Goal: Information Seeking & Learning: Get advice/opinions

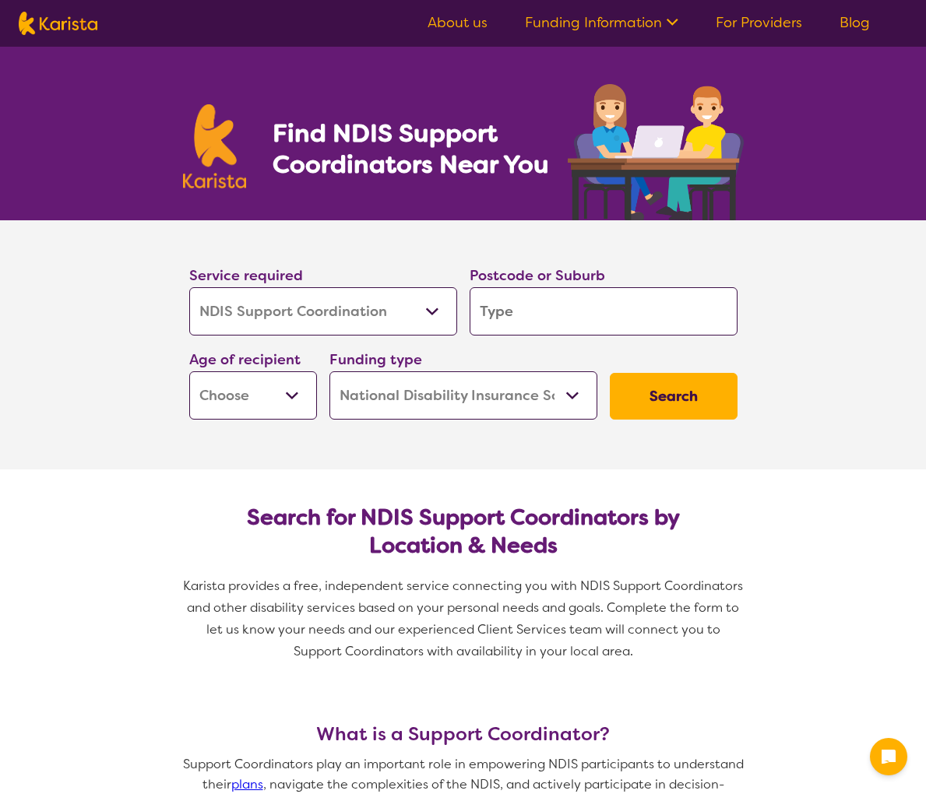
select select "NDIS Support Coordination"
select select "NDIS"
select select "NDIS Support Coordination"
select select "NDIS"
click at [698, 395] on button "Search" at bounding box center [674, 396] width 128 height 47
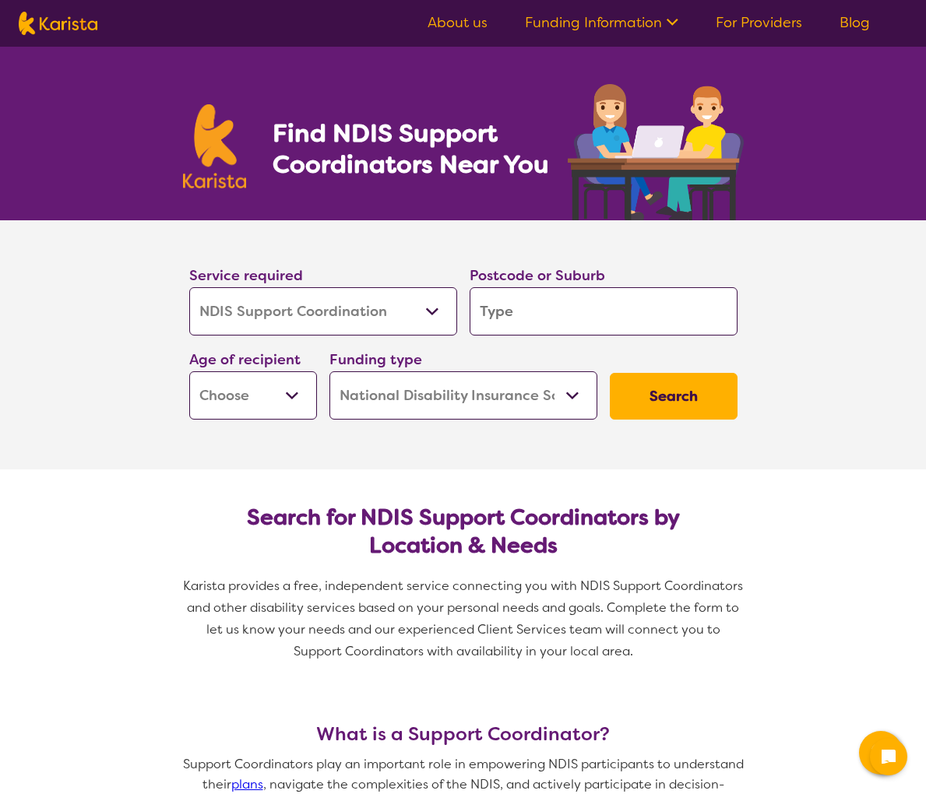
type input "2"
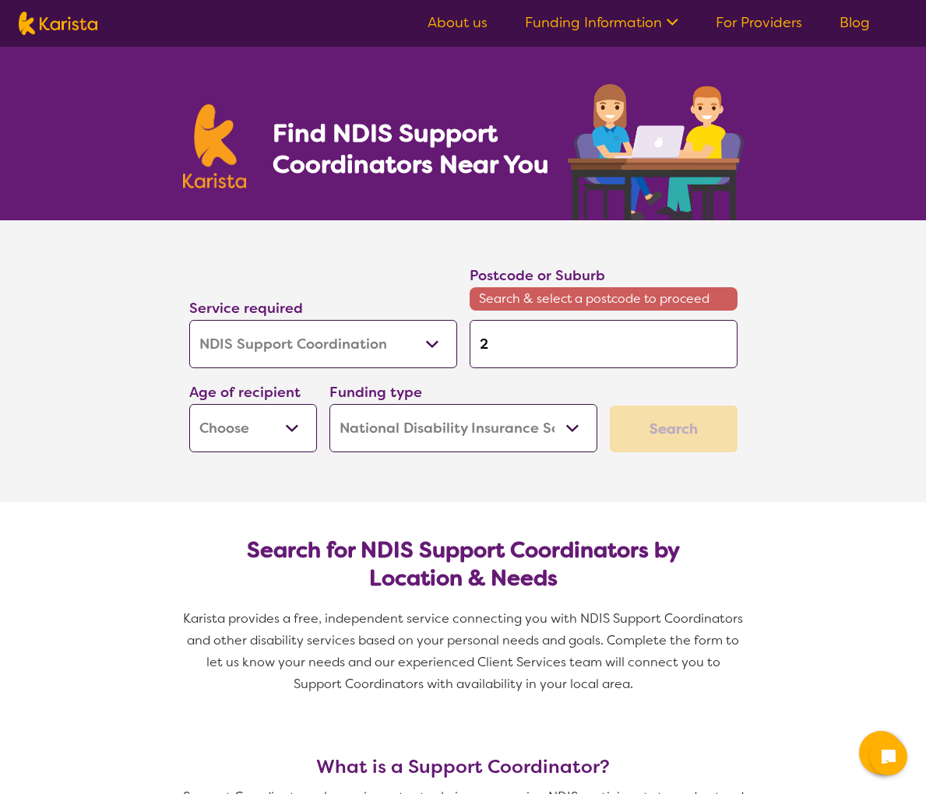
type input "24"
type input "244"
type input "2444"
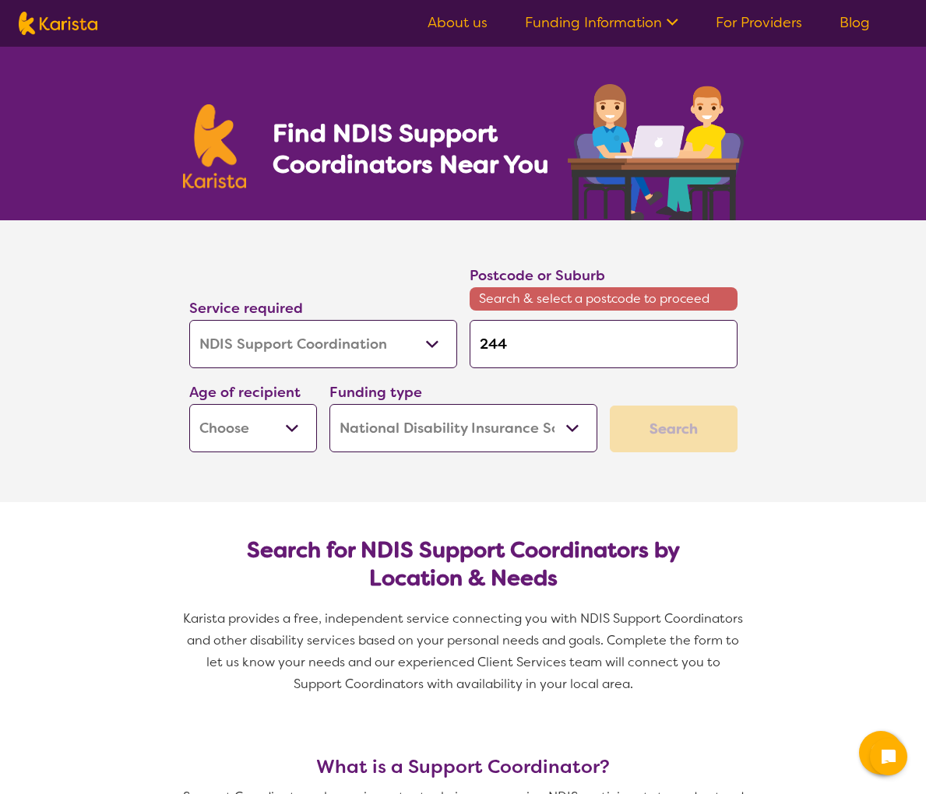
type input "2444"
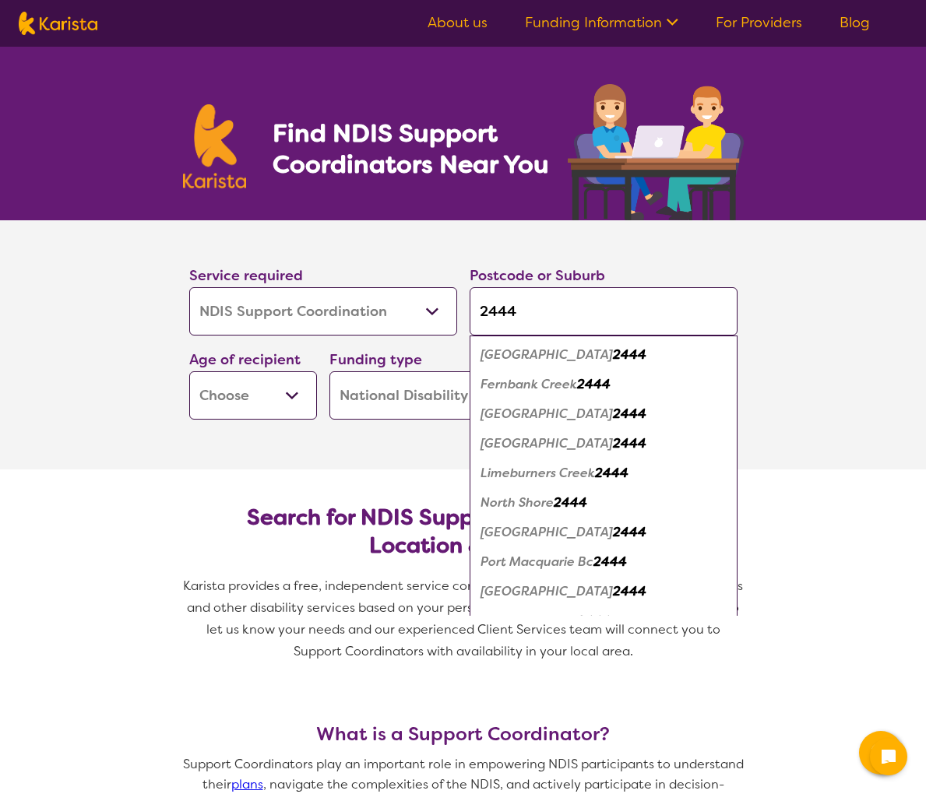
type input "2444"
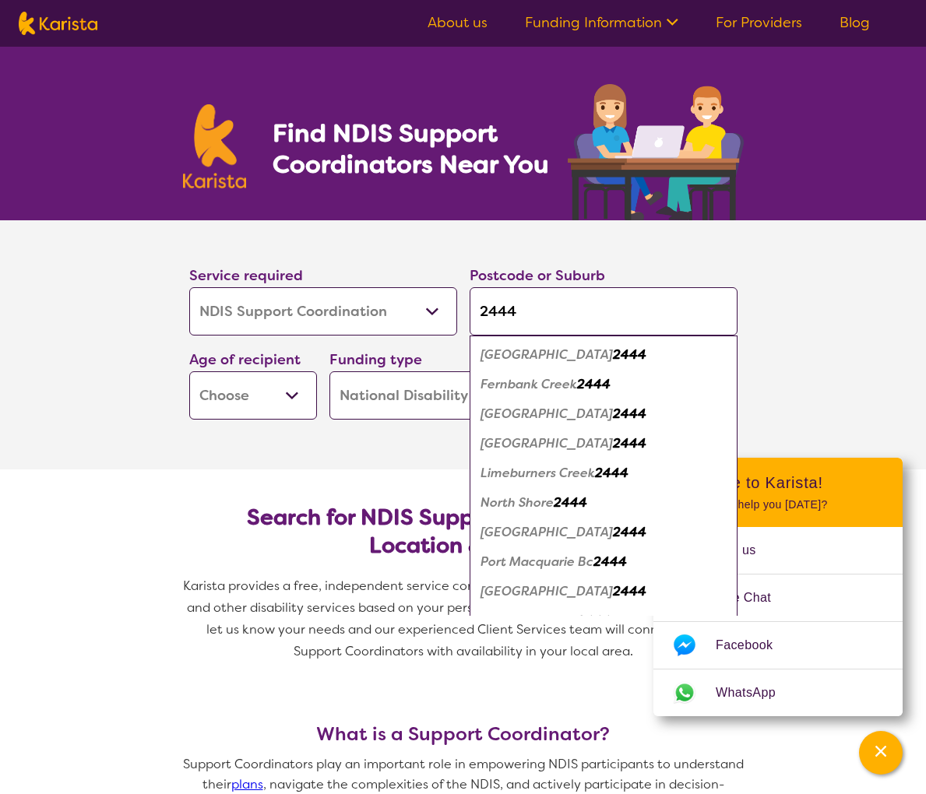
click at [507, 533] on em "[GEOGRAPHIC_DATA]" at bounding box center [546, 532] width 132 height 16
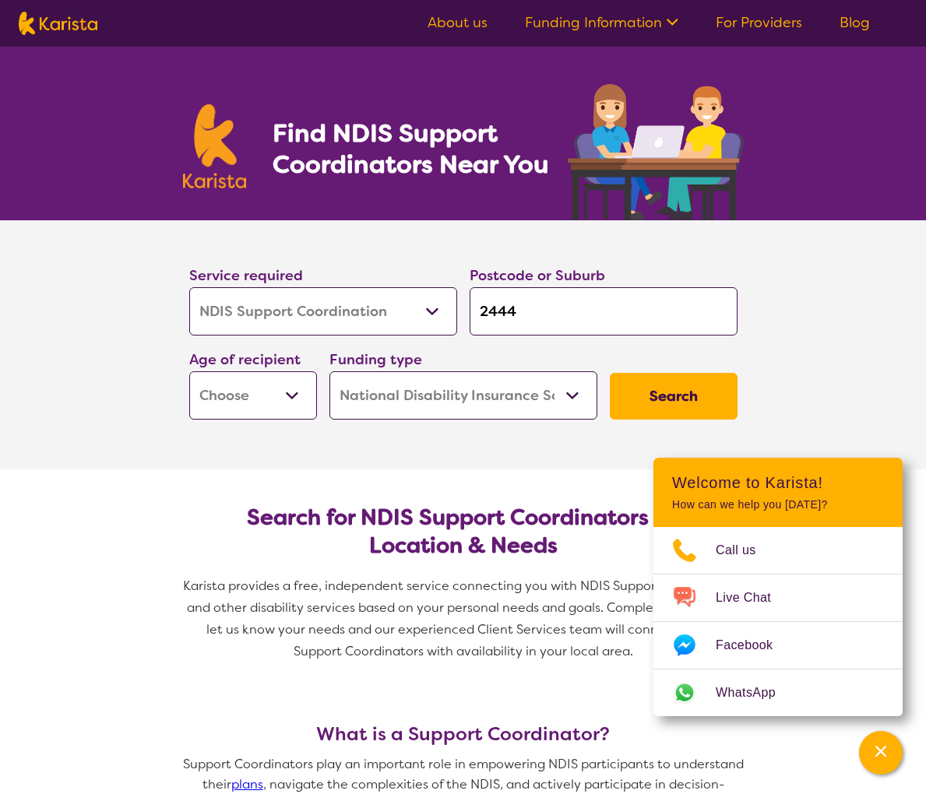
click at [697, 407] on button "Search" at bounding box center [674, 396] width 128 height 47
click at [660, 394] on button "Search" at bounding box center [674, 396] width 128 height 47
click at [875, 748] on icon "Channel Menu" at bounding box center [881, 752] width 16 height 16
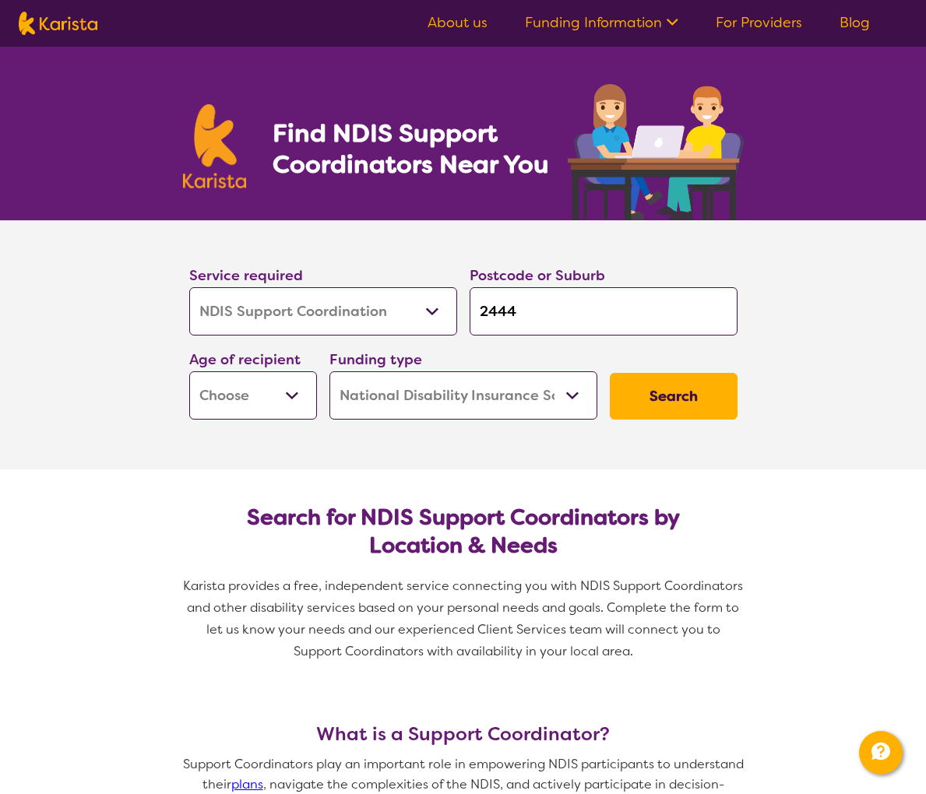
click at [674, 399] on button "Search" at bounding box center [674, 396] width 128 height 47
click at [255, 382] on select "Early Childhood - 0 to 9 Child - 10 to 11 Adolescent - 12 to 17 Adult - 18 to 6…" at bounding box center [253, 395] width 128 height 48
click at [441, 315] on select "Allied Health Assistant Assessment ([MEDICAL_DATA] or [MEDICAL_DATA]) Behaviour…" at bounding box center [323, 311] width 268 height 48
select select "NDIS Plan management"
click at [189, 287] on select "Allied Health Assistant Assessment ([MEDICAL_DATA] or [MEDICAL_DATA]) Behaviour…" at bounding box center [323, 311] width 268 height 48
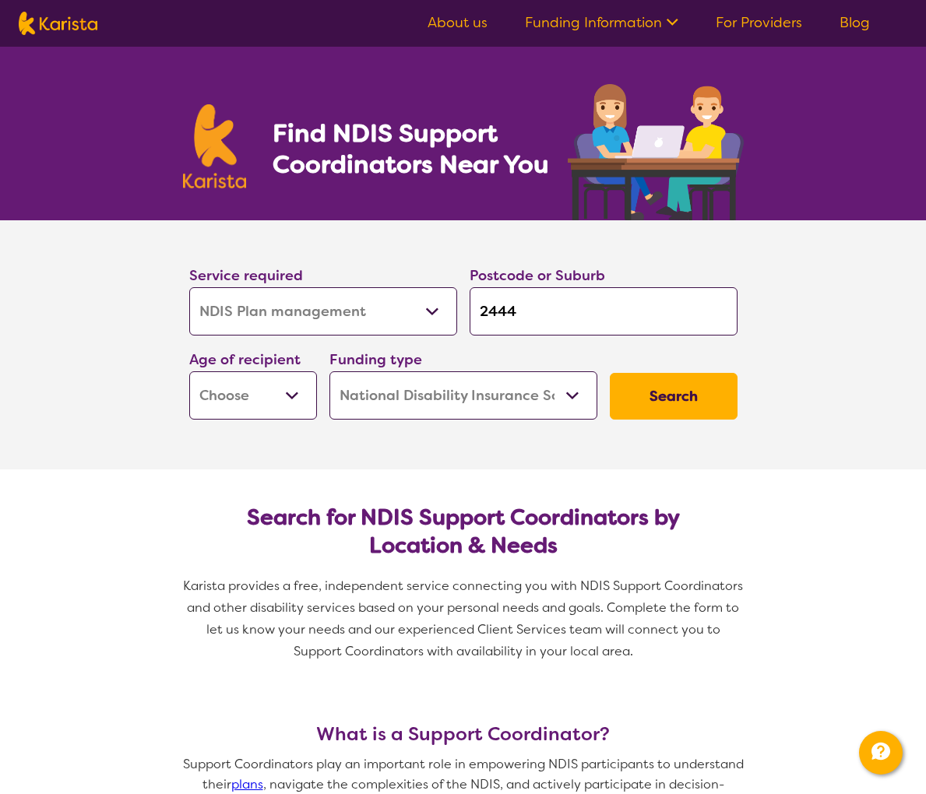
select select "NDIS Plan management"
click at [646, 403] on button "Search" at bounding box center [674, 396] width 128 height 47
click at [281, 392] on select "Early Childhood - 0 to 9 Child - 10 to 11 Adolescent - 12 to 17 Adult - 18 to 6…" at bounding box center [253, 395] width 128 height 48
select select "EC"
click at [189, 371] on select "Early Childhood - 0 to 9 Child - 10 to 11 Adolescent - 12 to 17 Adult - 18 to 6…" at bounding box center [253, 395] width 128 height 48
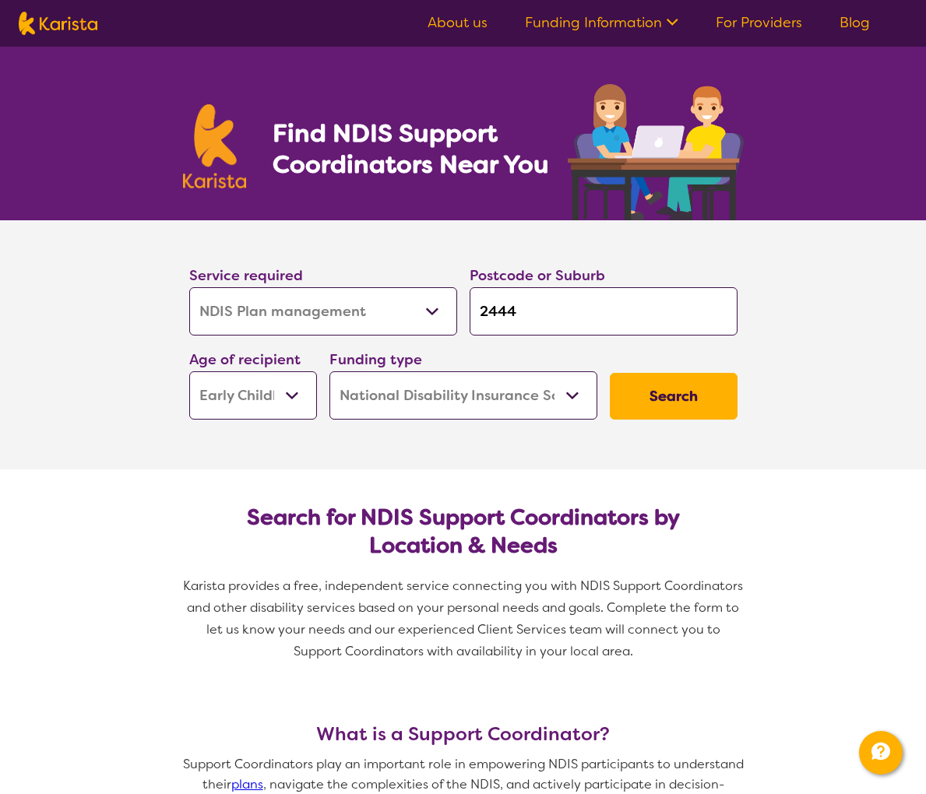
select select "EC"
click at [679, 400] on button "Search" at bounding box center [674, 396] width 128 height 47
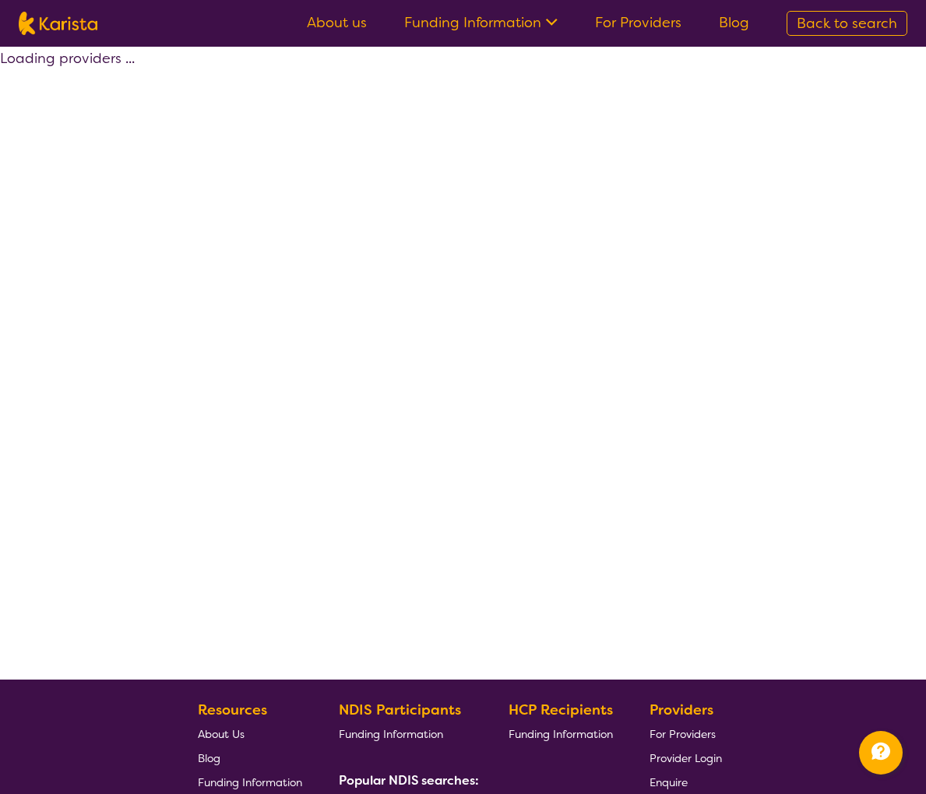
select select "by_score"
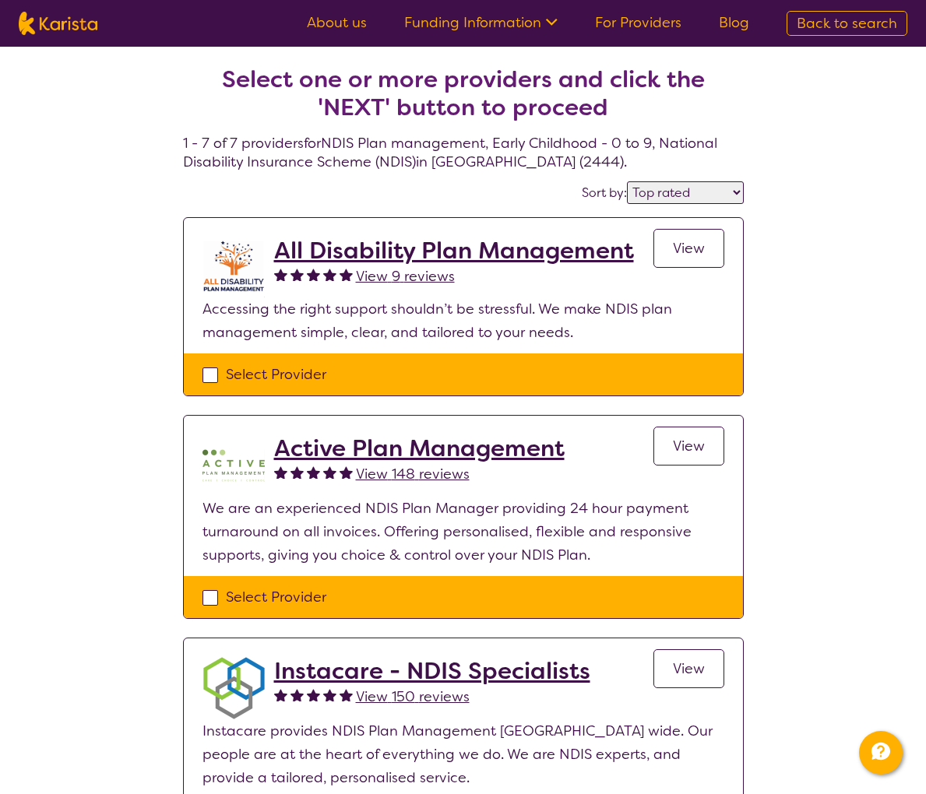
click at [409, 279] on span "View 9 reviews" at bounding box center [405, 276] width 99 height 19
